Goal: Information Seeking & Learning: Find contact information

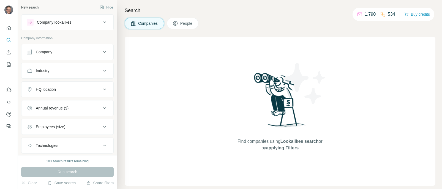
click at [144, 24] on span "Companies" at bounding box center [148, 24] width 20 height 6
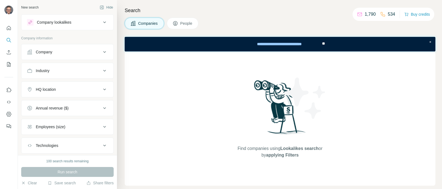
click at [49, 55] on button "Company" at bounding box center [67, 51] width 92 height 13
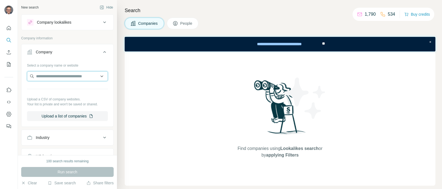
click at [55, 77] on input "text" at bounding box center [67, 76] width 81 height 10
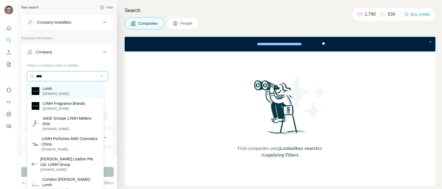
type input "****"
click at [47, 93] on p "[DOMAIN_NAME]" at bounding box center [56, 93] width 26 height 5
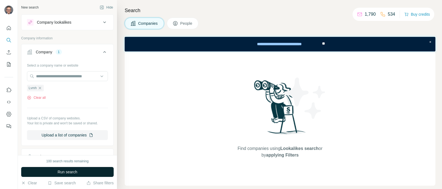
click at [62, 172] on span "Run search" at bounding box center [68, 172] width 20 height 6
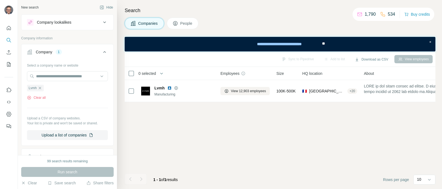
click at [183, 23] on span "People" at bounding box center [186, 24] width 13 height 6
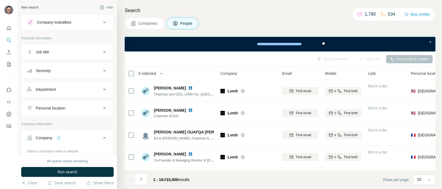
click at [65, 72] on div "Seniority" at bounding box center [64, 71] width 74 height 6
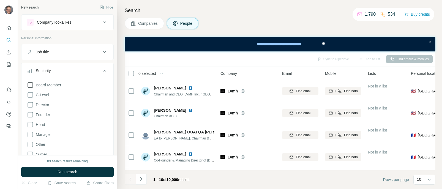
click at [29, 86] on icon at bounding box center [30, 85] width 7 height 7
click at [31, 96] on icon at bounding box center [30, 95] width 7 height 7
click at [30, 117] on icon at bounding box center [30, 115] width 7 height 7
click at [58, 173] on span "Run search" at bounding box center [68, 172] width 20 height 6
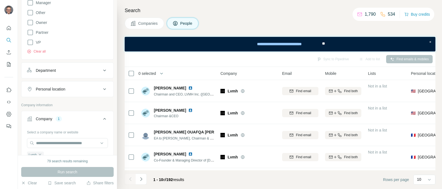
scroll to position [133, 0]
click at [85, 71] on div "Department" at bounding box center [64, 70] width 74 height 6
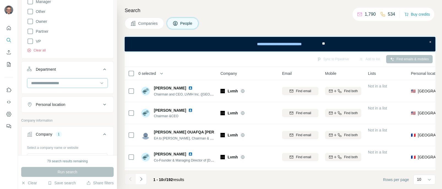
click at [66, 85] on input at bounding box center [65, 83] width 68 height 6
click at [8, 75] on div at bounding box center [9, 76] width 18 height 112
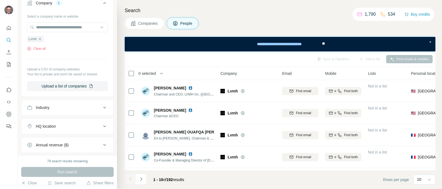
scroll to position [298, 0]
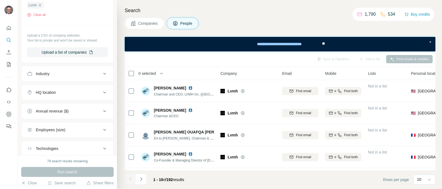
click at [54, 94] on div "HQ location" at bounding box center [46, 93] width 20 height 6
click at [54, 107] on input "text" at bounding box center [67, 106] width 81 height 10
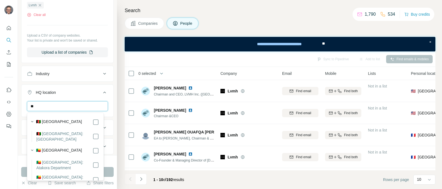
type input "*"
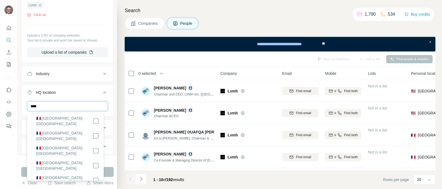
scroll to position [0, 0]
type input "****"
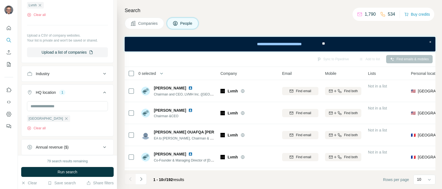
scroll to position [410, 0]
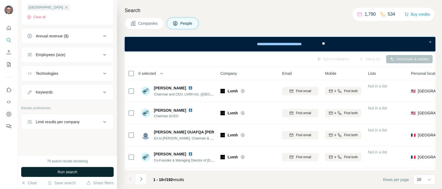
click at [63, 171] on span "Run search" at bounding box center [68, 172] width 20 height 6
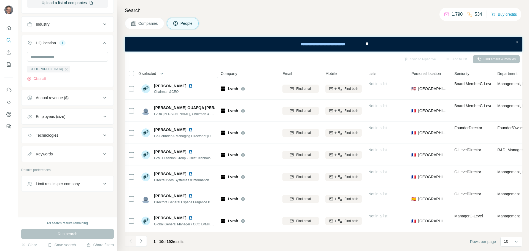
scroll to position [0, 0]
